Goal: Task Accomplishment & Management: Manage account settings

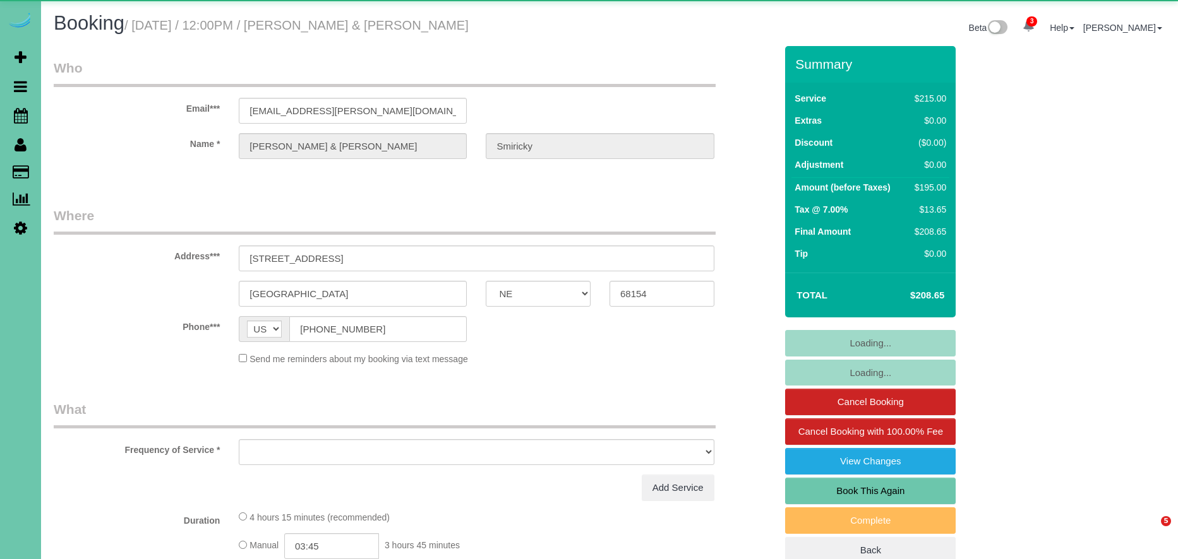
select select "NE"
select select "string:fspay"
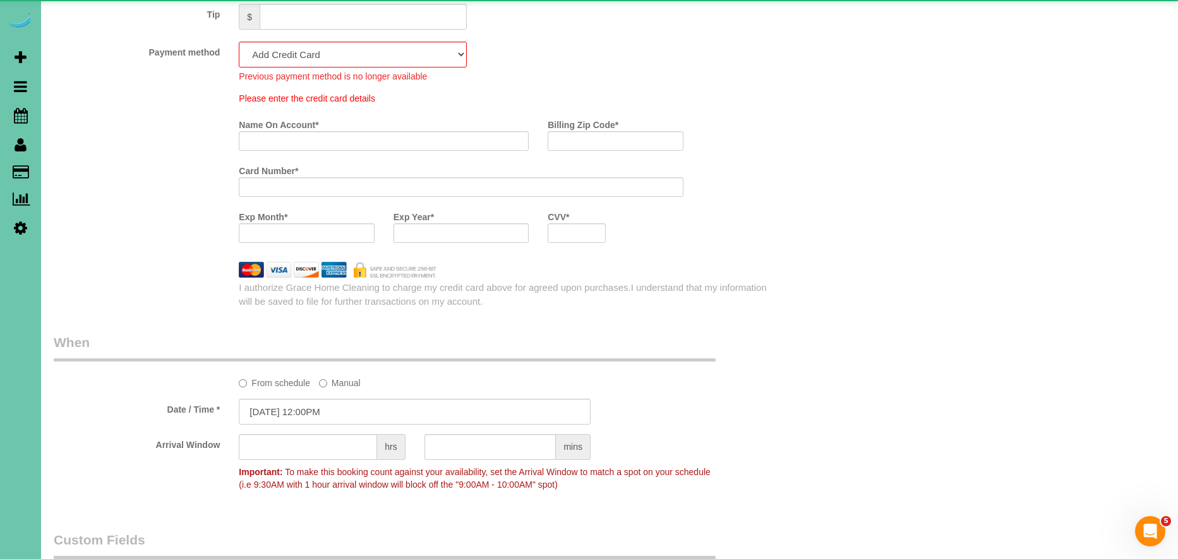
select select "object:939"
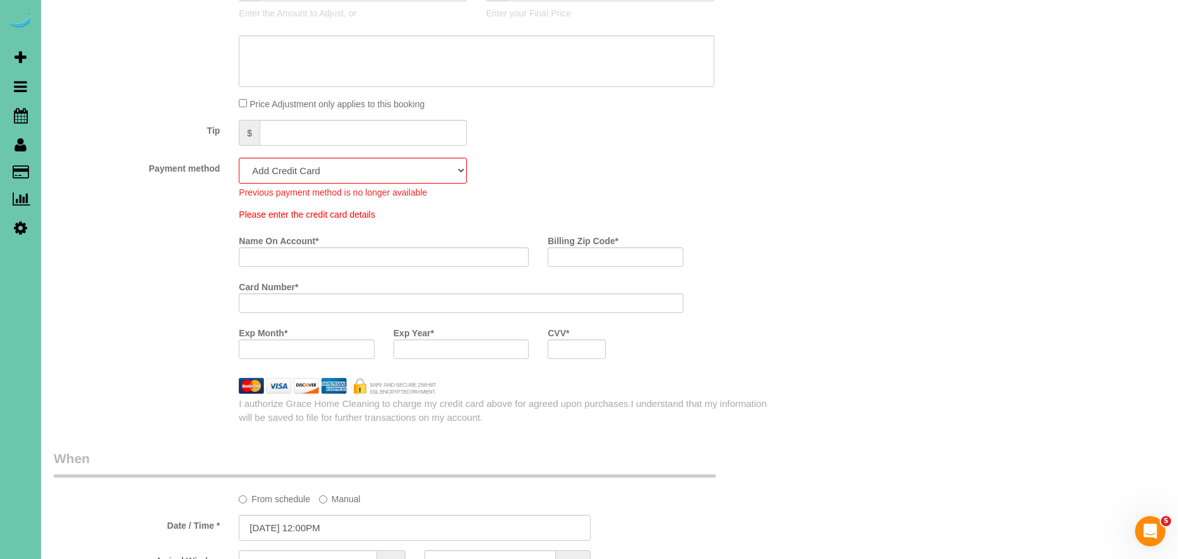
scroll to position [750, 0]
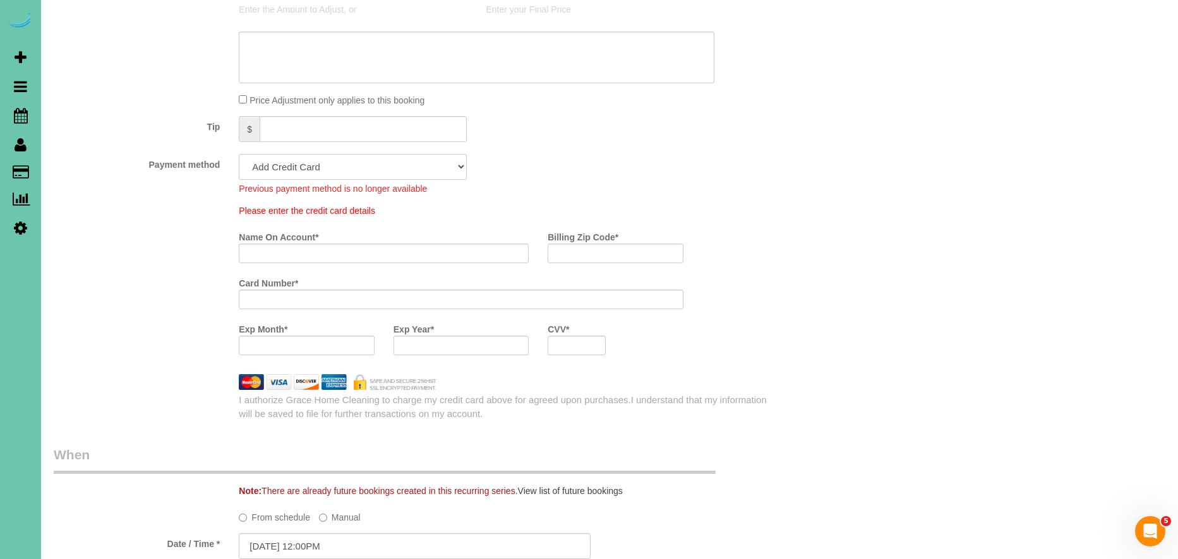
click at [393, 155] on select "Visa - 7232 - 04/2029 (Default) Add Credit Card ─────────────── Cash Check Payp…" at bounding box center [353, 167] width 228 height 26
select select "string:fspay-0246532c-9515-4ef5-8c28-409fd2952d11"
click at [239, 154] on select "Visa - 7232 - 04/2029 (Default) Add Credit Card ─────────────── Cash Check Payp…" at bounding box center [353, 167] width 228 height 26
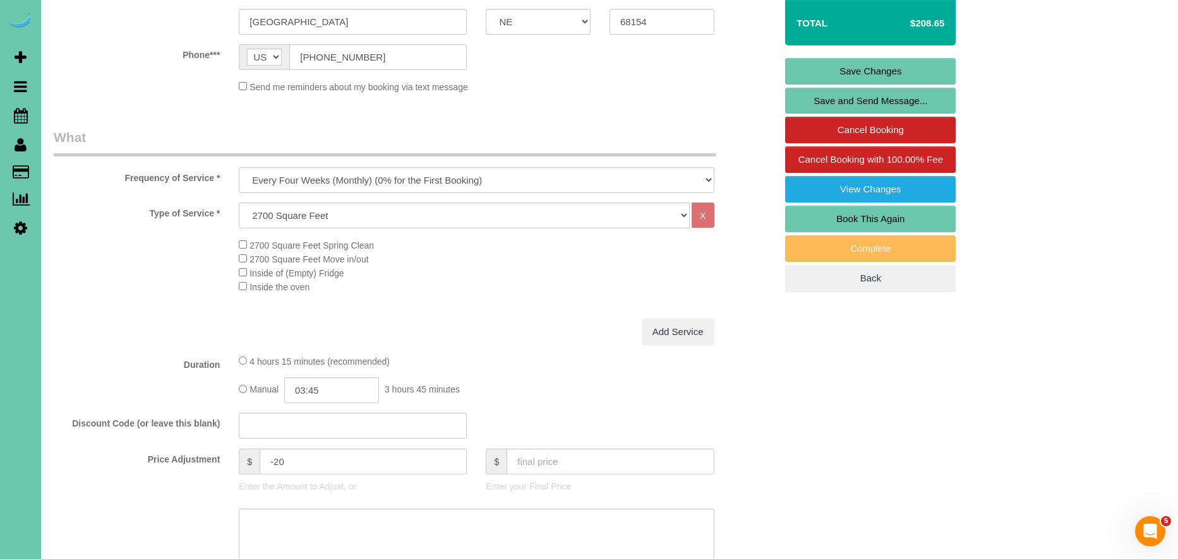
scroll to position [0, 0]
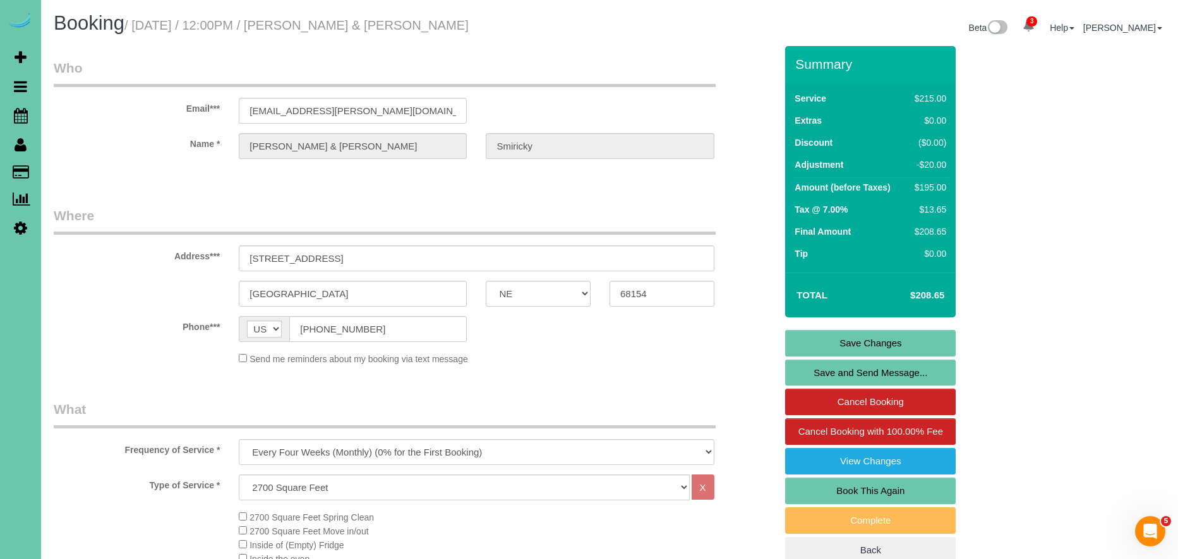
click at [921, 343] on link "Save Changes" at bounding box center [870, 343] width 170 height 27
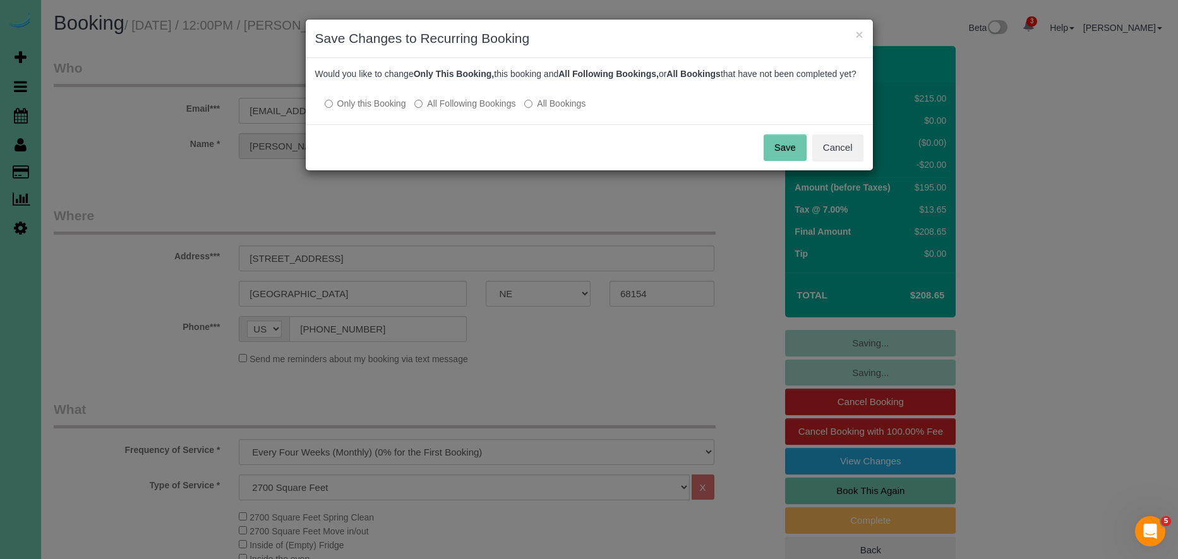
click at [482, 110] on label "All Following Bookings" at bounding box center [464, 103] width 101 height 13
click at [780, 152] on button "Save" at bounding box center [784, 148] width 43 height 27
